Goal: Task Accomplishment & Management: Manage account settings

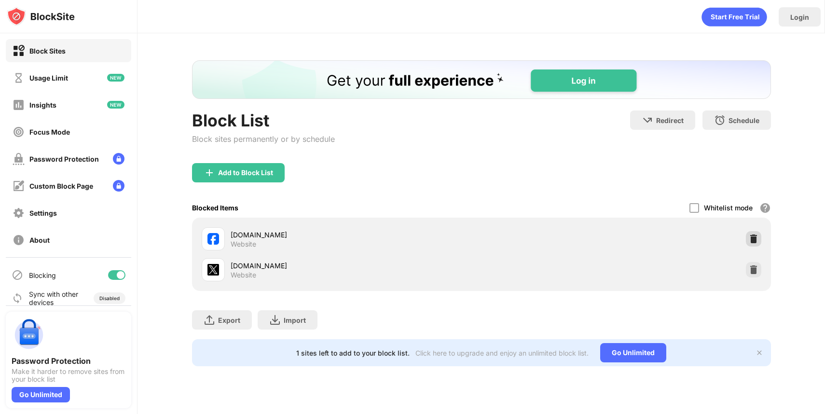
click at [755, 241] on img at bounding box center [754, 239] width 10 height 10
